Goal: Transaction & Acquisition: Purchase product/service

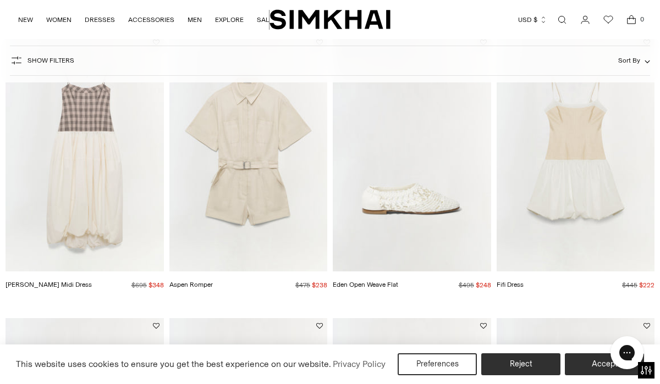
scroll to position [419, 0]
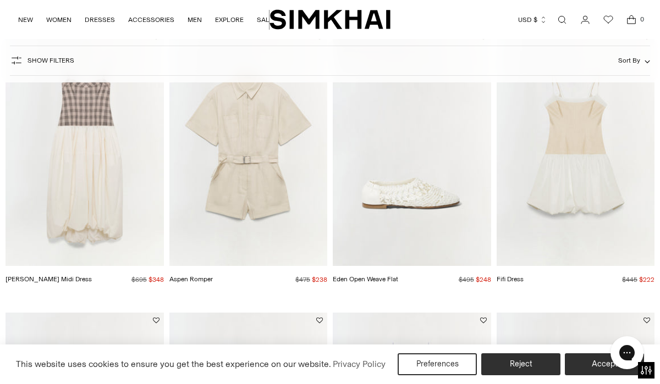
click at [0, 0] on img "Eden Open Weave Flat" at bounding box center [0, 0] width 0 height 0
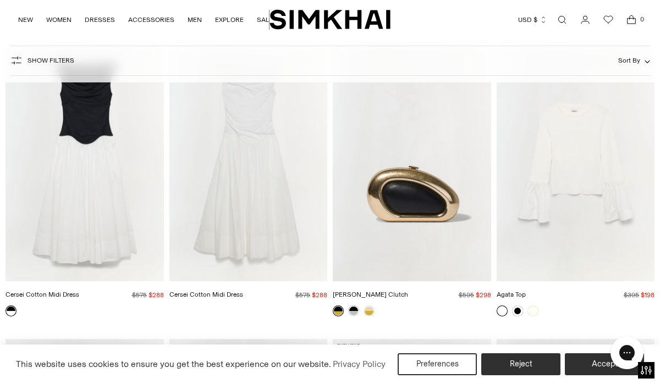
scroll to position [4653, 0]
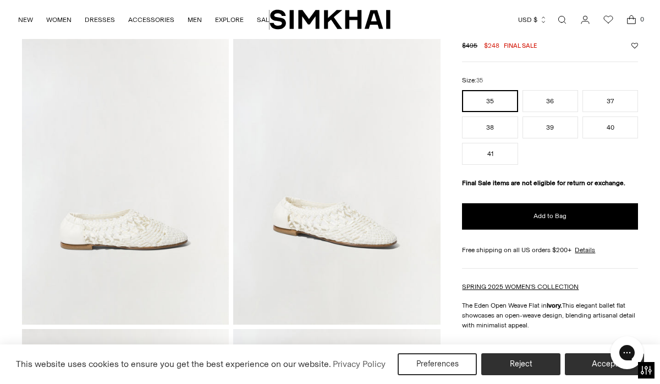
scroll to position [103, 0]
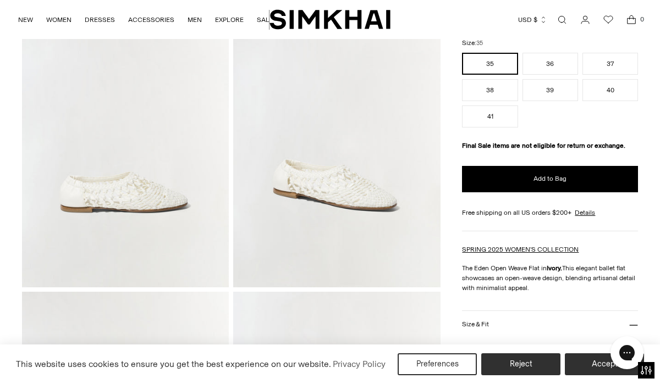
click at [331, 189] on img at bounding box center [336, 132] width 207 height 311
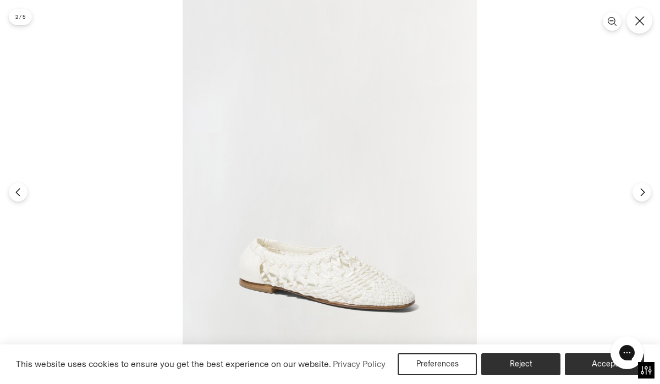
click at [638, 22] on icon "Close" at bounding box center [638, 20] width 9 height 9
